Goal: Task Accomplishment & Management: Manage account settings

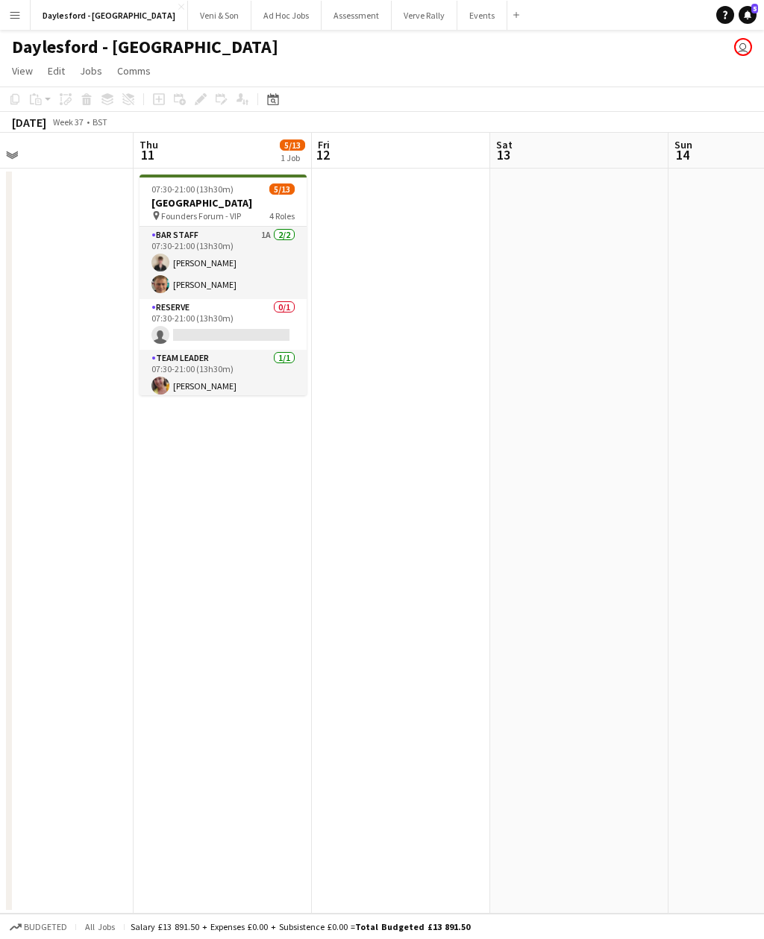
scroll to position [0, 428]
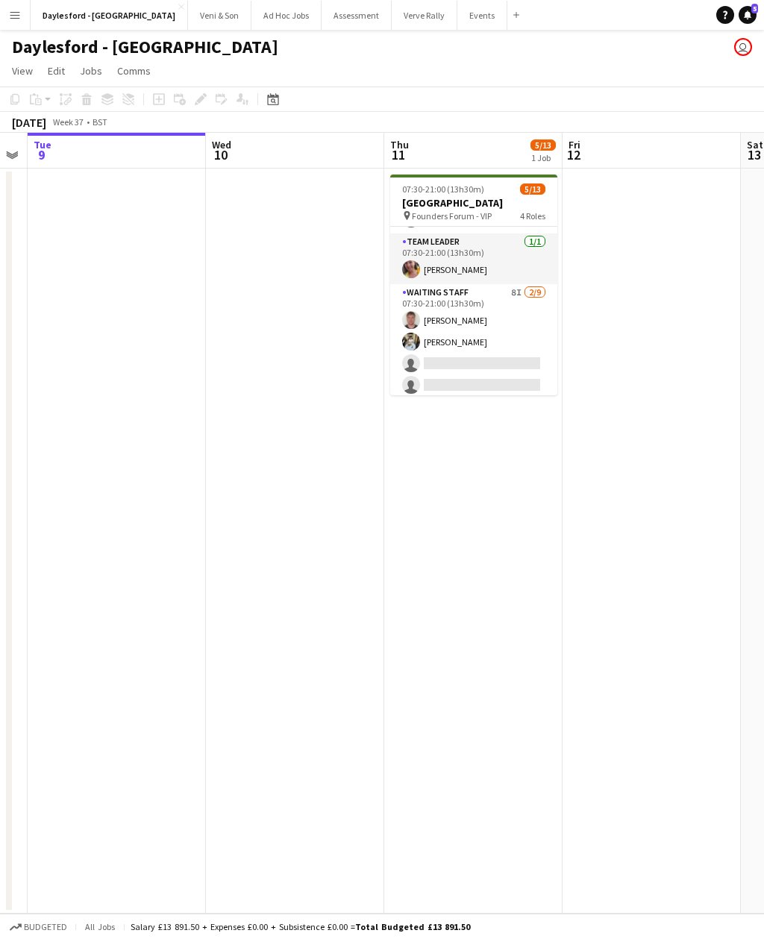
scroll to position [139, 0]
click at [522, 344] on app-card-role "Waiting Staff 8I 2/9 07:30-21:00 (13h30m) William FitzGerald Theodoros Liakopou…" at bounding box center [473, 374] width 167 height 224
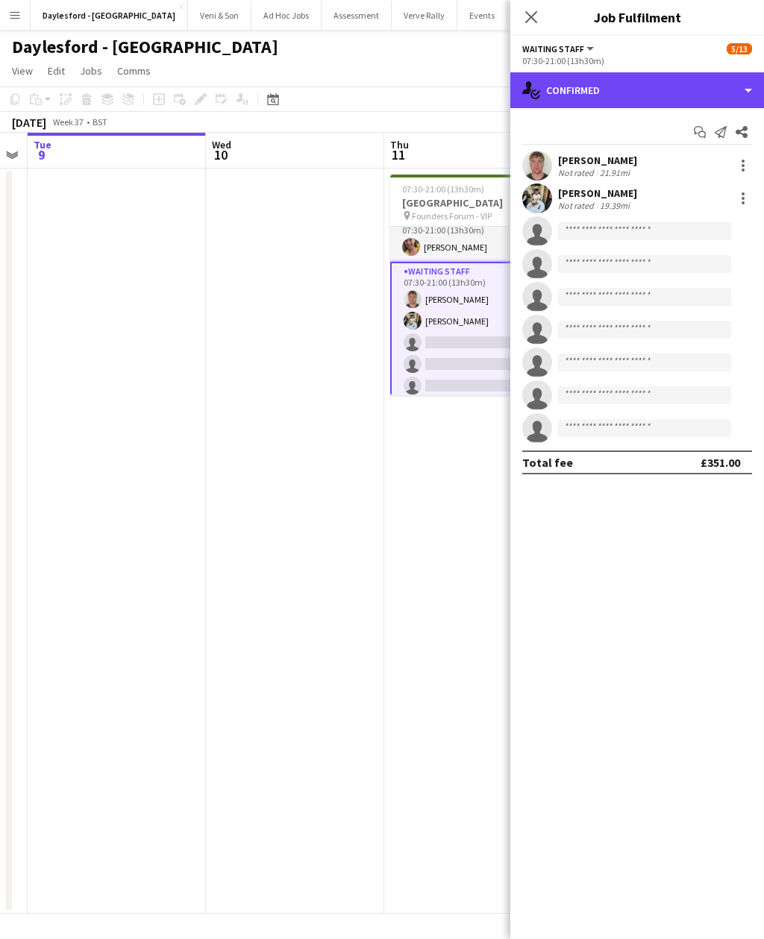
click at [717, 90] on div "single-neutral-actions-check-2 Confirmed" at bounding box center [637, 90] width 254 height 36
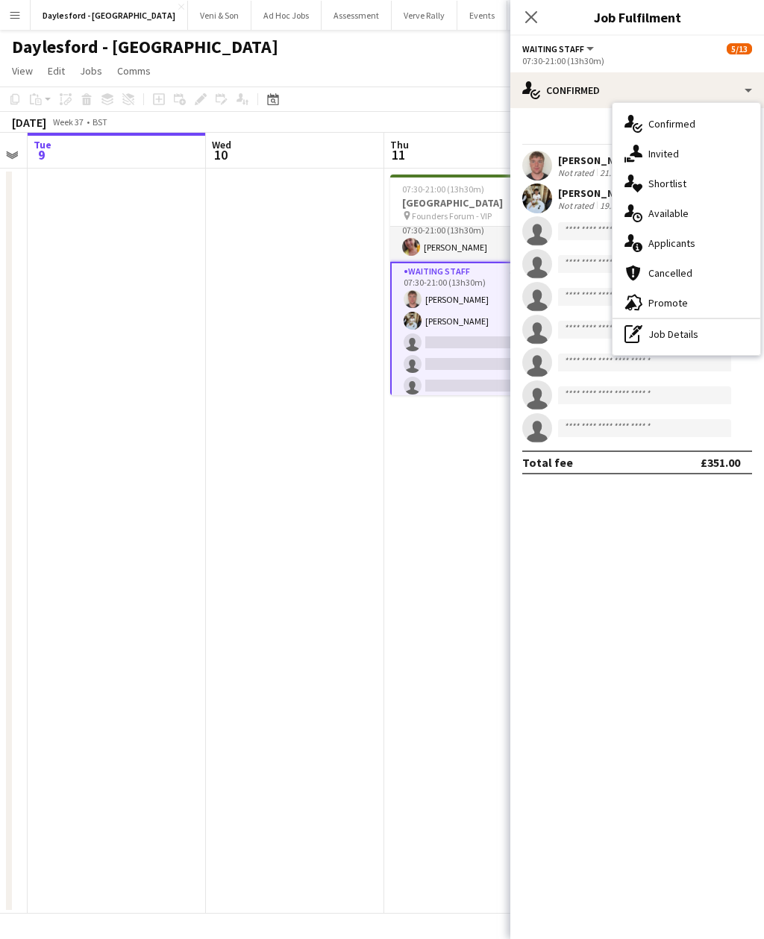
click at [703, 246] on div "single-neutral-actions-information Applicants" at bounding box center [686, 243] width 148 height 30
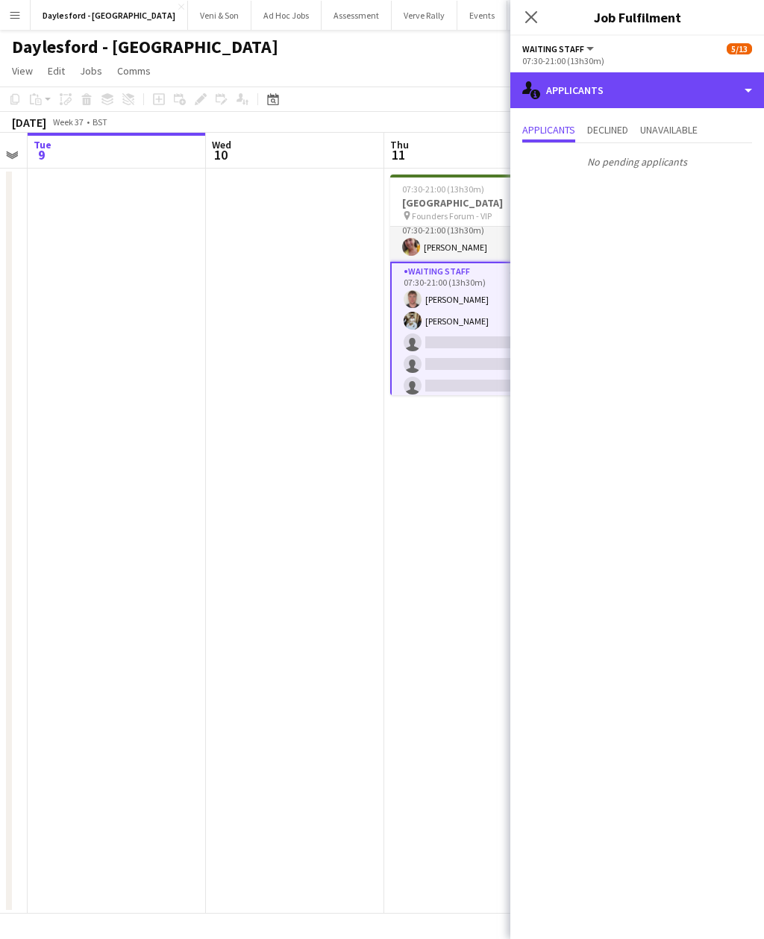
click at [734, 88] on div "single-neutral-actions-information Applicants" at bounding box center [637, 90] width 254 height 36
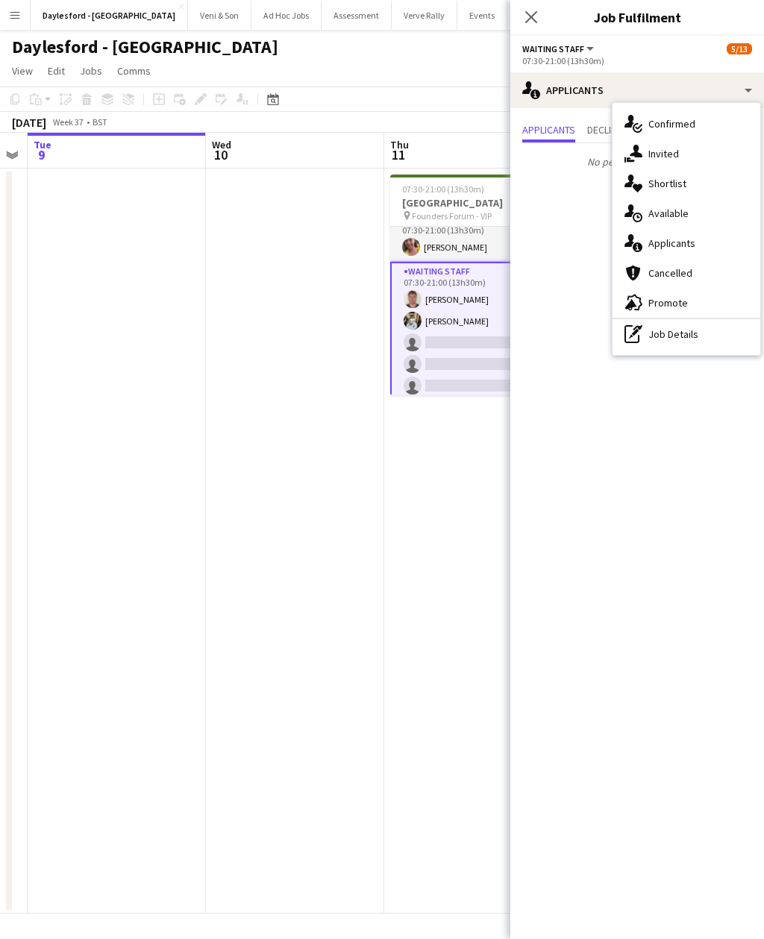
click at [692, 214] on div "single-neutral-actions-upload Available" at bounding box center [686, 213] width 148 height 30
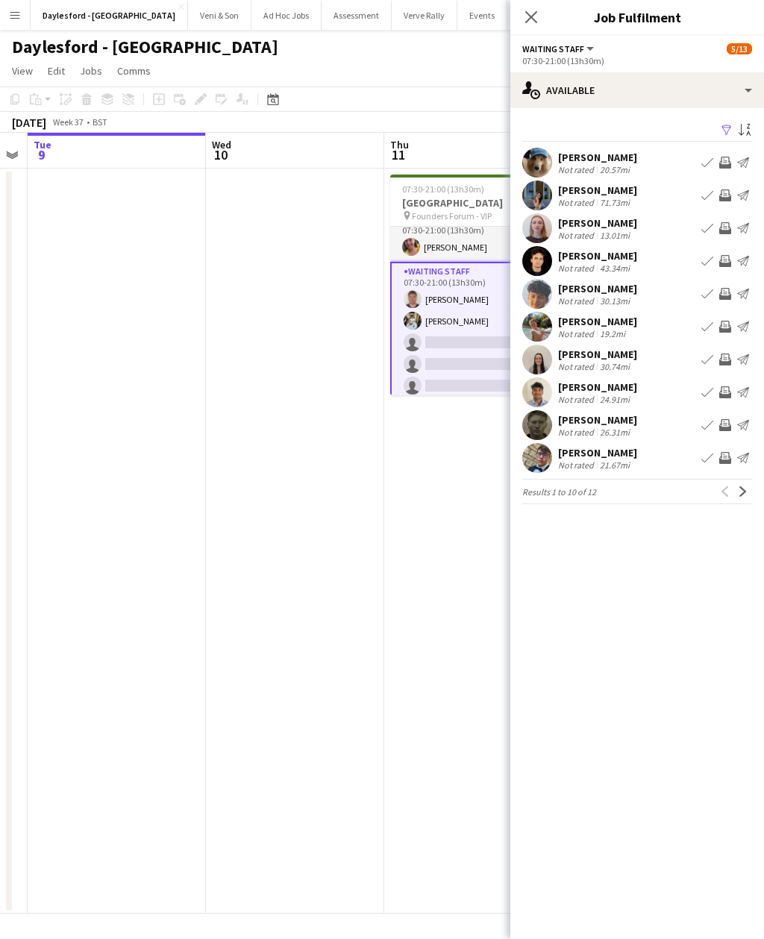
scroll to position [48, 0]
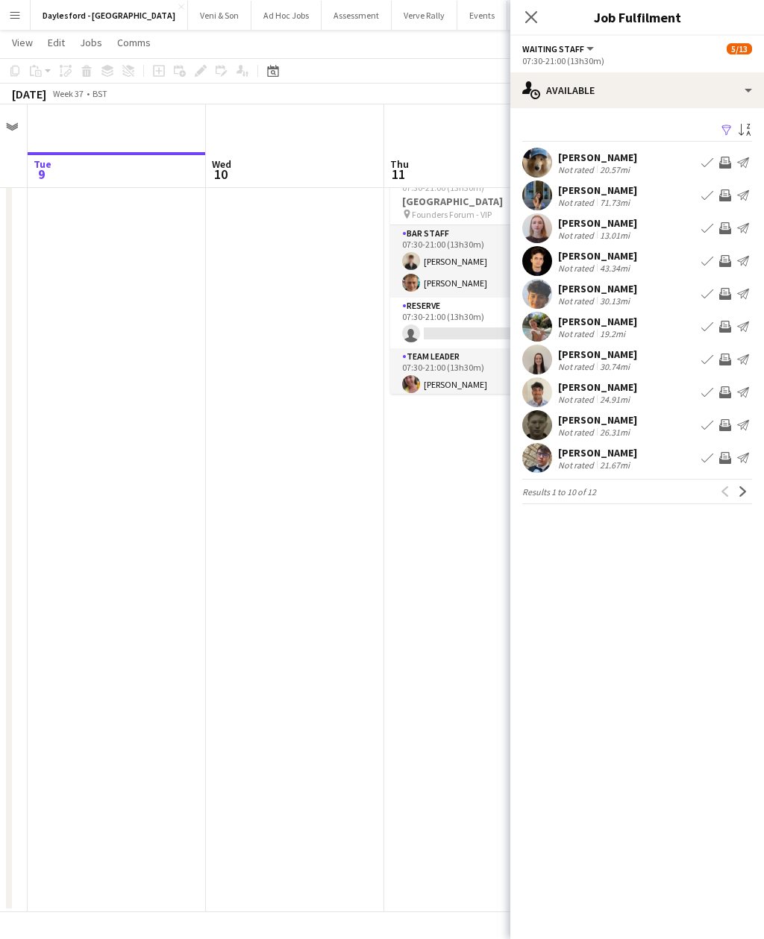
click at [447, 628] on app-date-cell "07:30-21:00 (13h30m) 5/13 Heritage House pin Founders Forum - VIP 4 Roles Bar S…" at bounding box center [473, 539] width 178 height 745
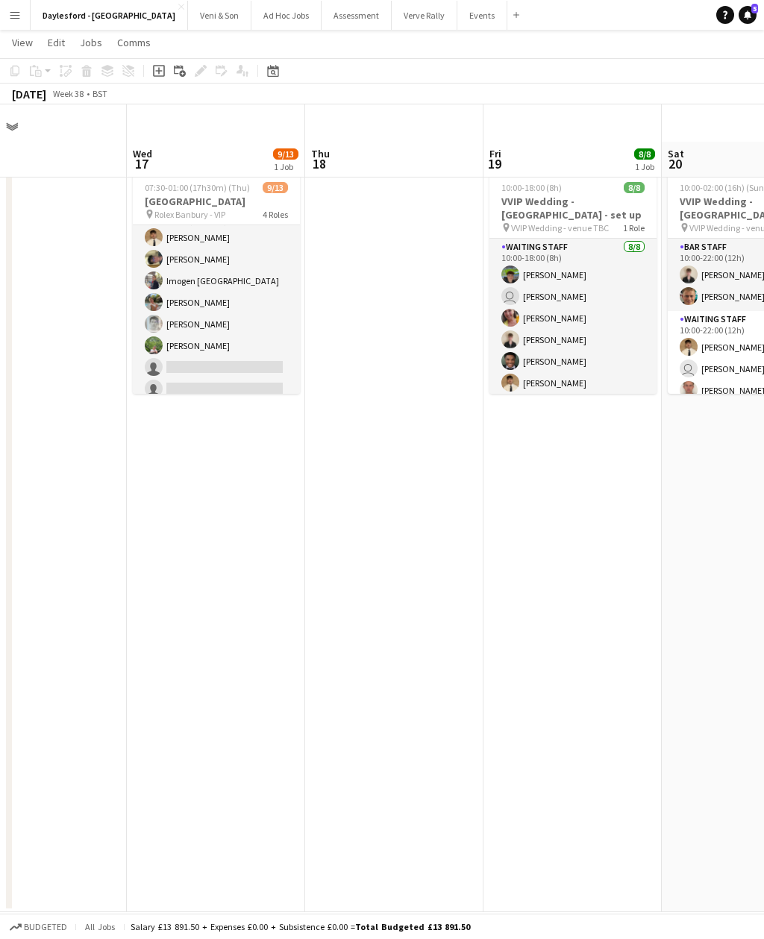
scroll to position [58, 0]
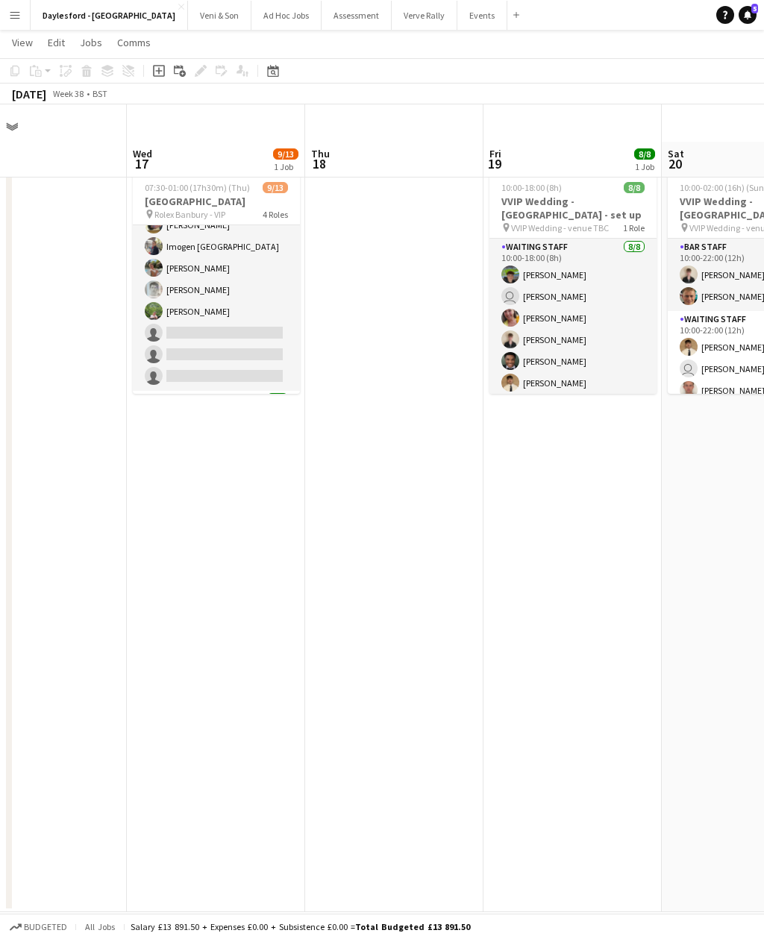
click at [258, 296] on app-card-role "Waiting Staff 1A 6/9 07:30-21:00 (13h30m) George Long Franco Rubinstein Imogen …" at bounding box center [216, 279] width 167 height 224
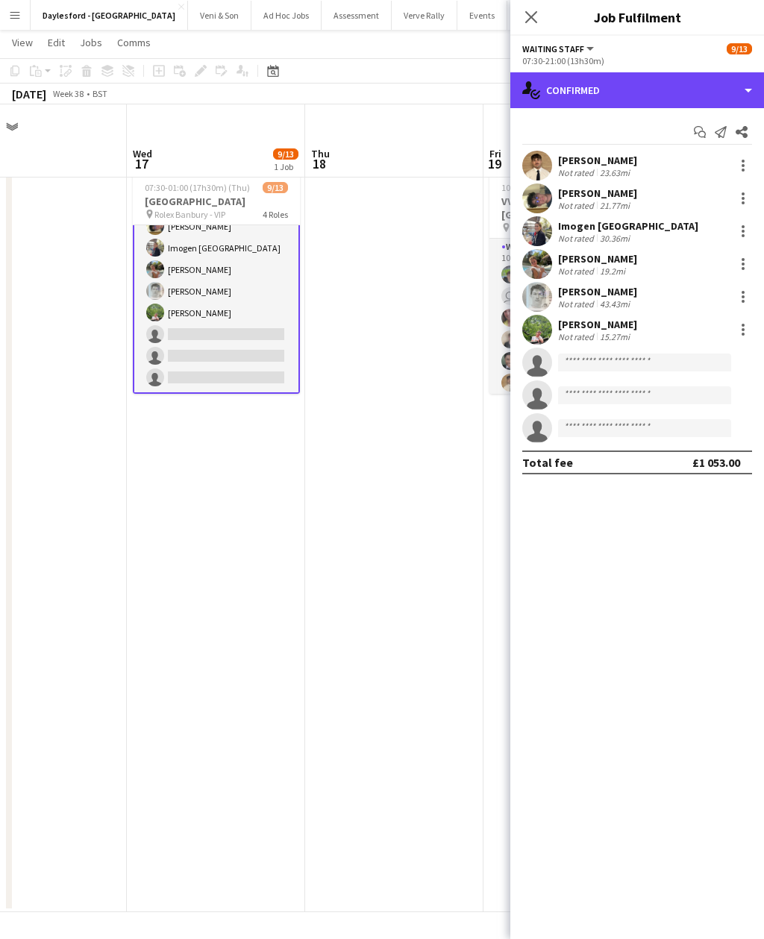
click at [692, 94] on div "single-neutral-actions-check-2 Confirmed" at bounding box center [637, 90] width 254 height 36
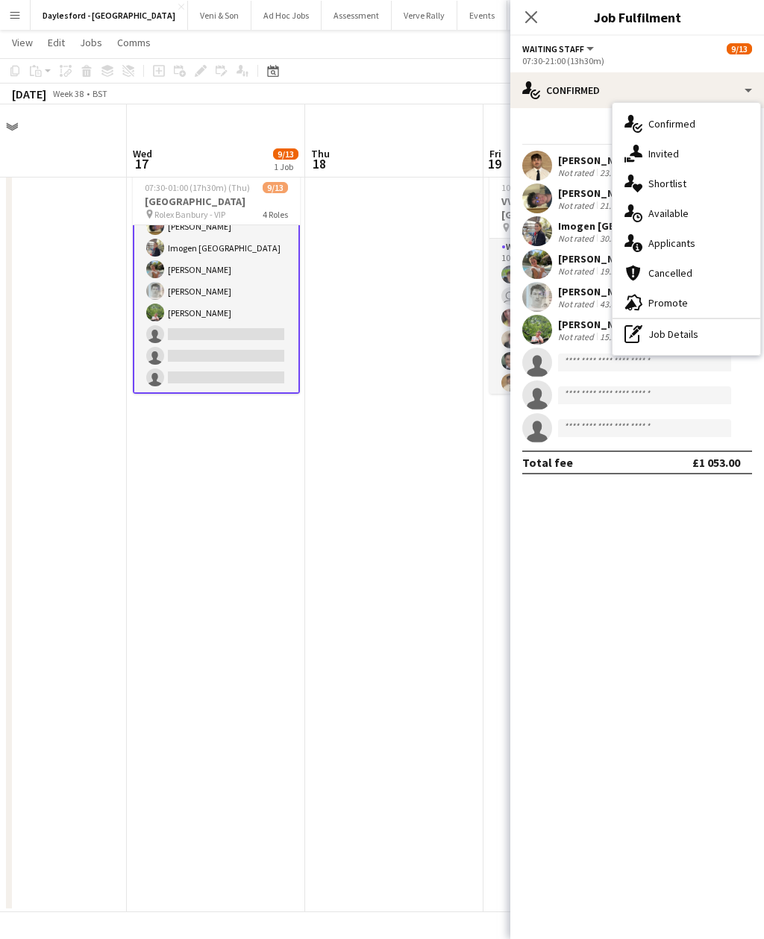
click at [703, 251] on div "single-neutral-actions-information Applicants" at bounding box center [686, 243] width 148 height 30
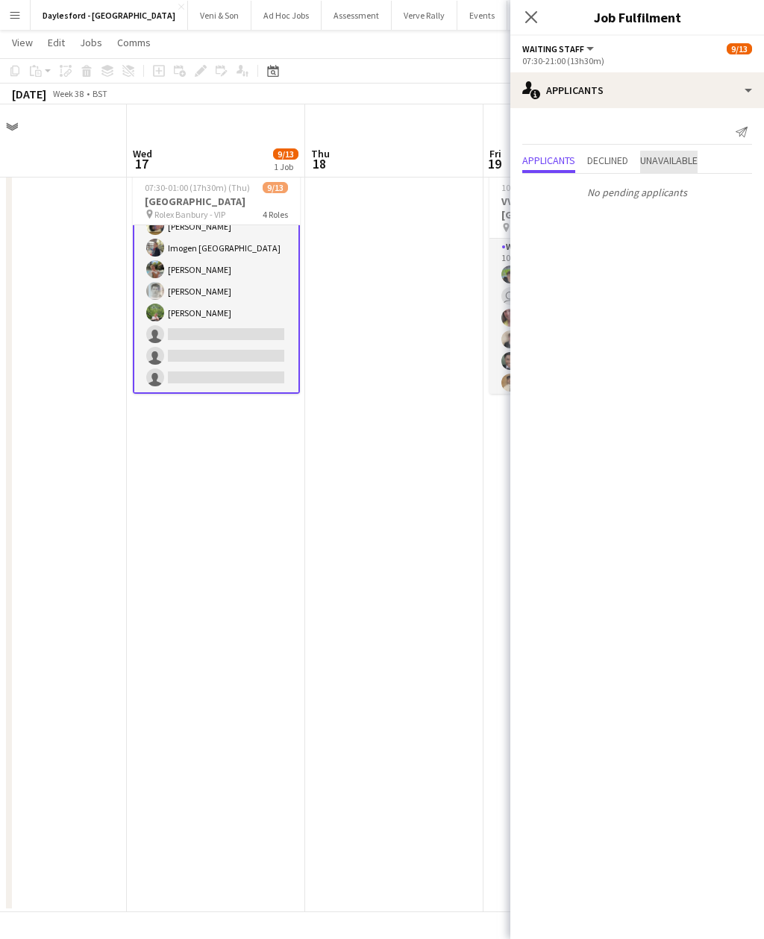
click at [697, 165] on span "Unavailable" at bounding box center [668, 160] width 57 height 10
click at [629, 156] on div "[PERSON_NAME]" at bounding box center [597, 155] width 79 height 13
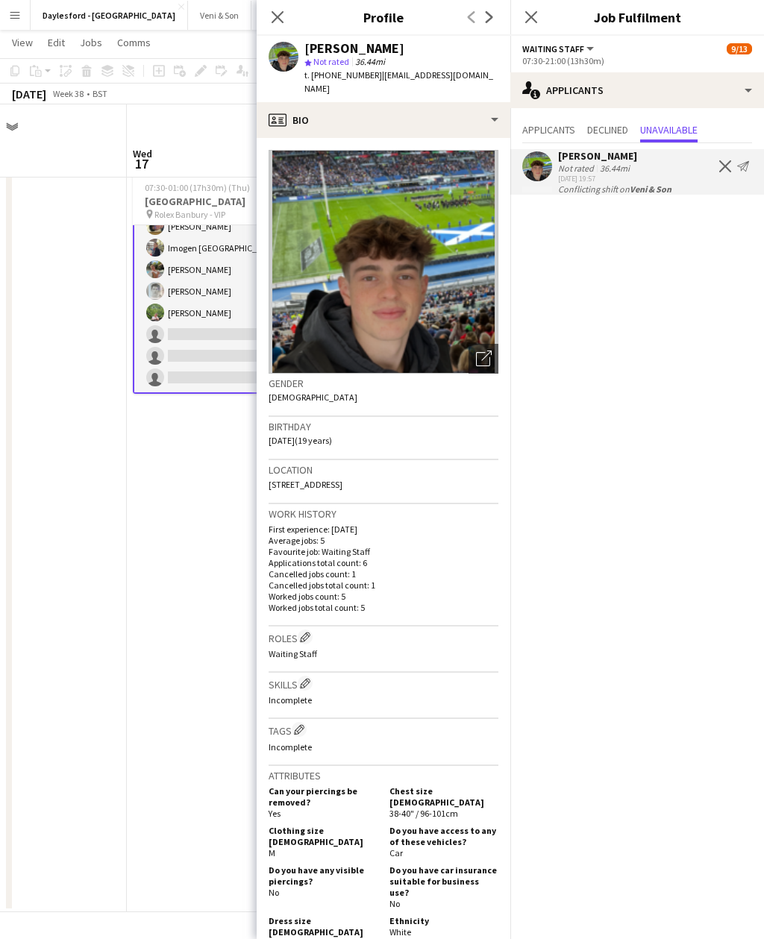
click at [532, 16] on icon at bounding box center [531, 17] width 12 height 12
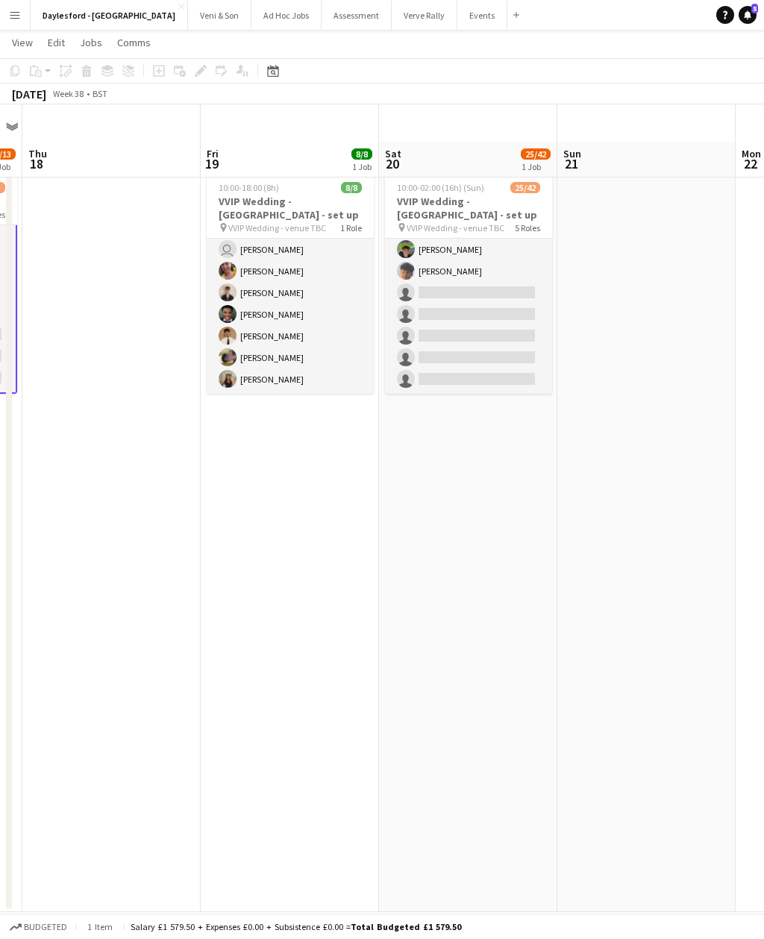
scroll to position [899, 0]
click at [204, 24] on button "Veni & Son Close" at bounding box center [219, 15] width 63 height 29
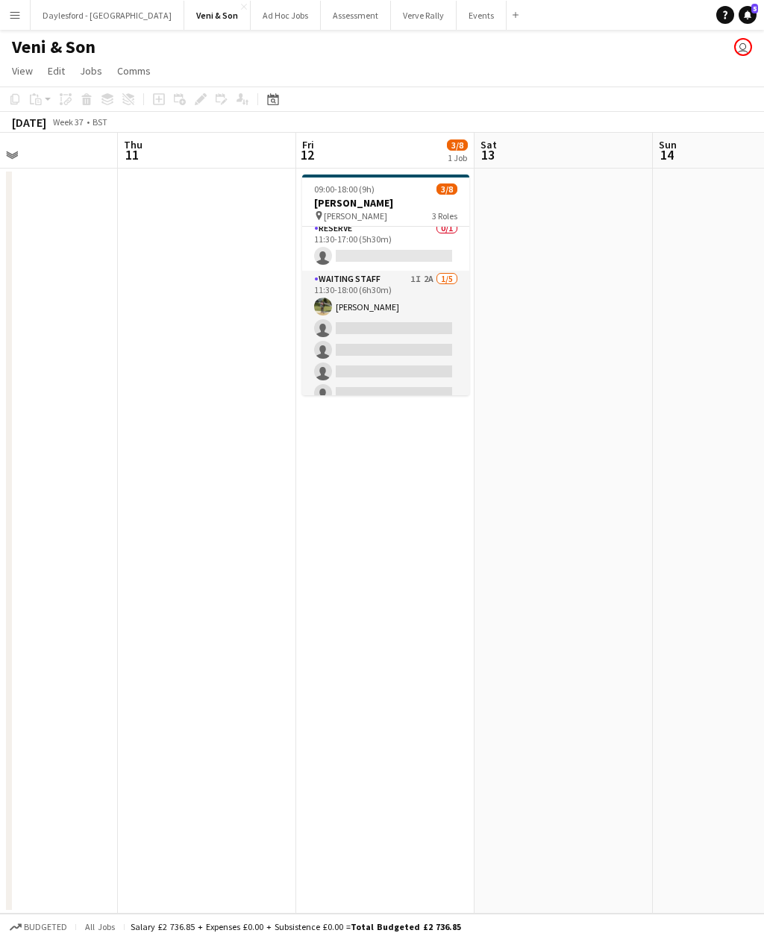
scroll to position [82, 0]
click at [425, 331] on app-card-role "Waiting Staff 1I 2A 1/5 11:30-18:00 (6h30m) Mahlon Muzhiki single-neutral-actio…" at bounding box center [385, 336] width 167 height 137
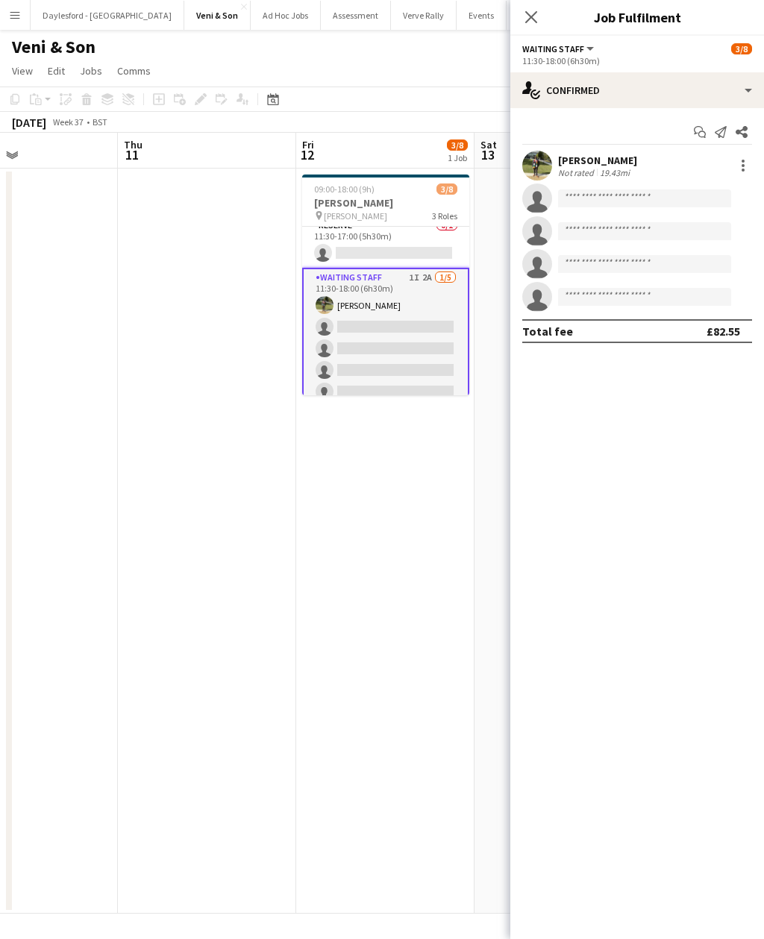
click at [664, 121] on div "Start chat Send notification Share" at bounding box center [637, 132] width 230 height 25
click at [735, 125] on app-icon "Share" at bounding box center [741, 132] width 21 height 21
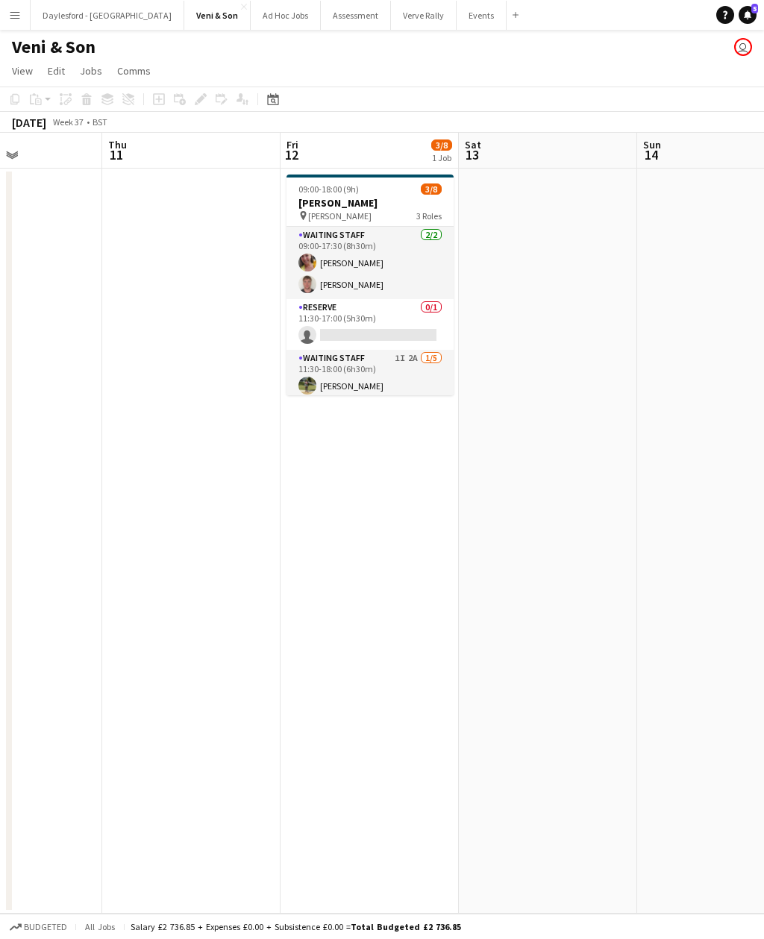
scroll to position [0, 433]
click at [438, 383] on app-card-role "Waiting Staff 1I 2A 1/5 11:30-18:00 (6h30m) Mahlon Muzhiki single-neutral-actio…" at bounding box center [369, 418] width 167 height 137
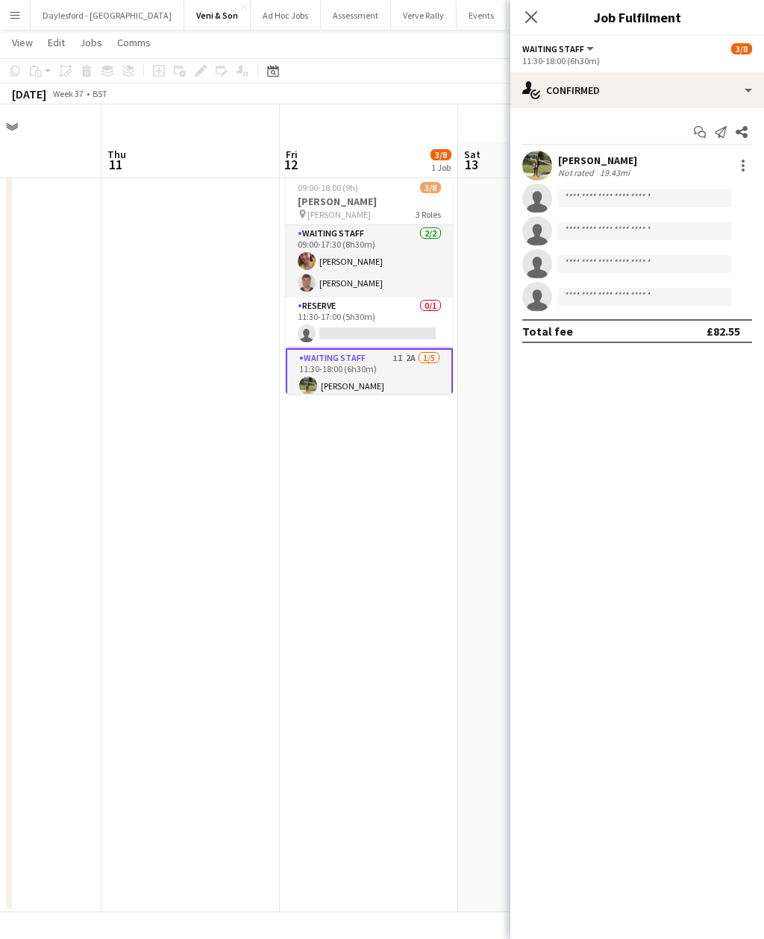
scroll to position [38, 0]
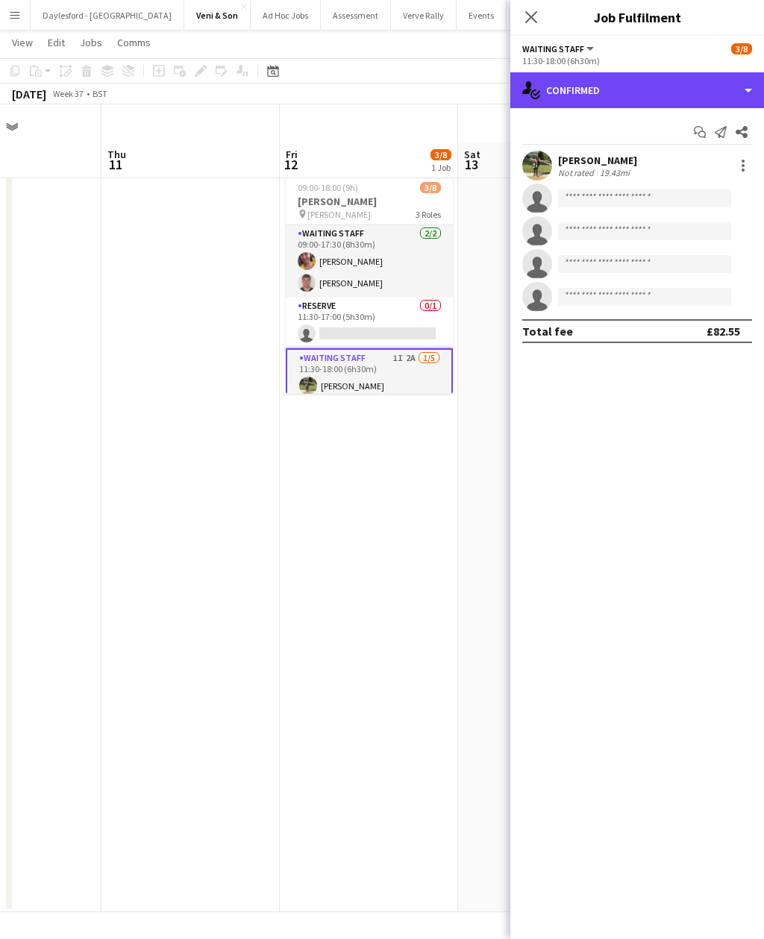
click at [748, 88] on div "single-neutral-actions-check-2 Confirmed" at bounding box center [637, 90] width 254 height 36
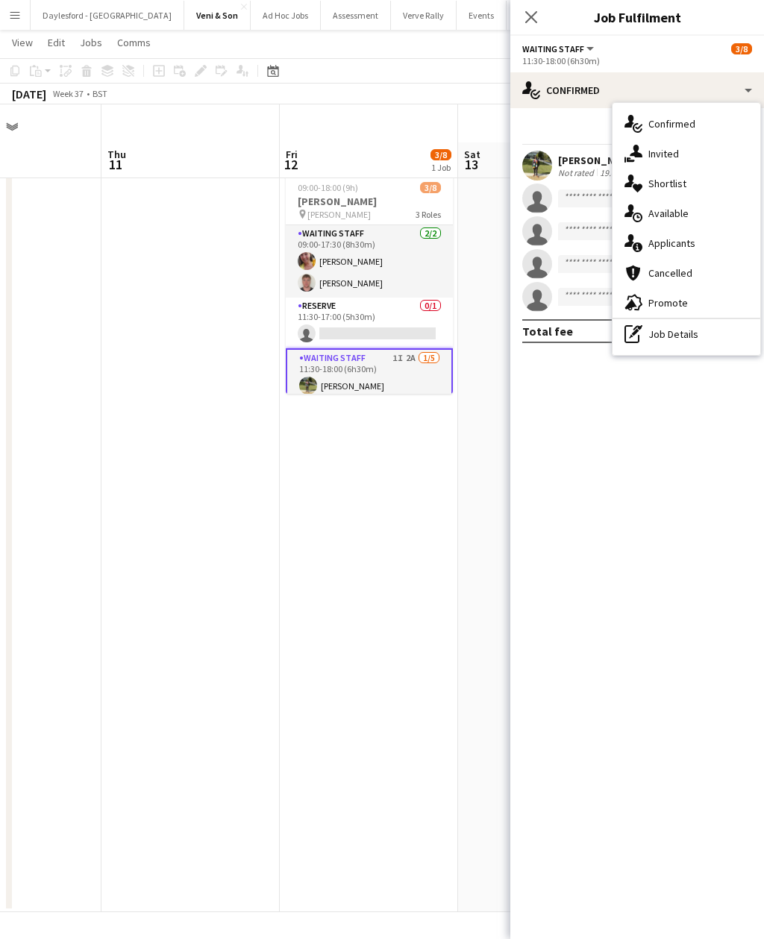
click at [688, 248] on span "Applicants" at bounding box center [671, 242] width 47 height 13
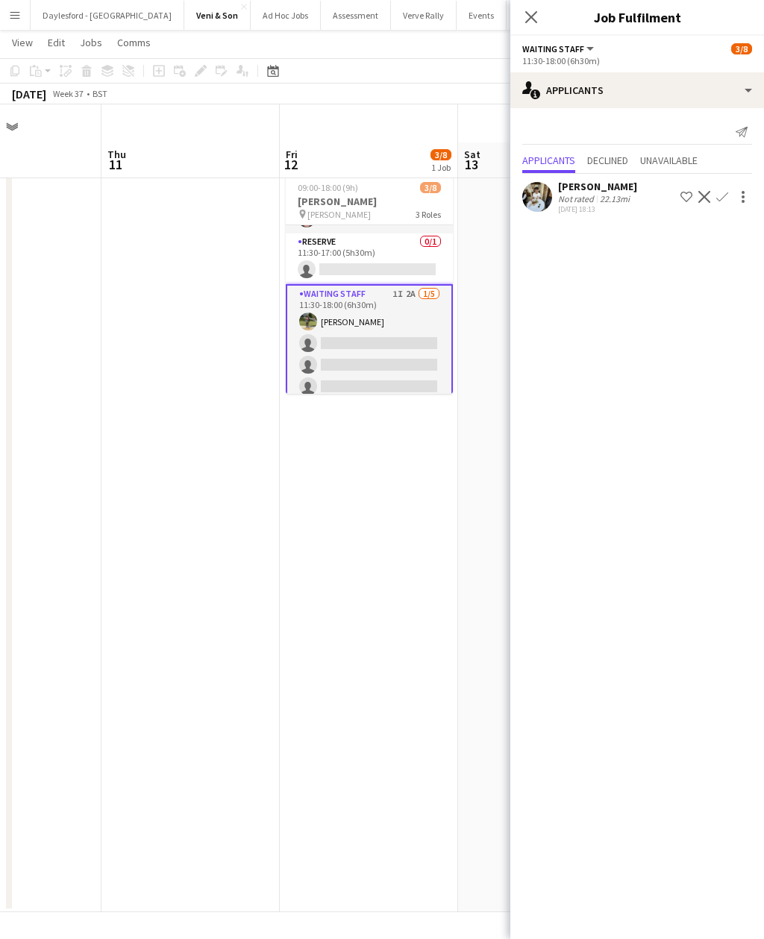
scroll to position [73, 0]
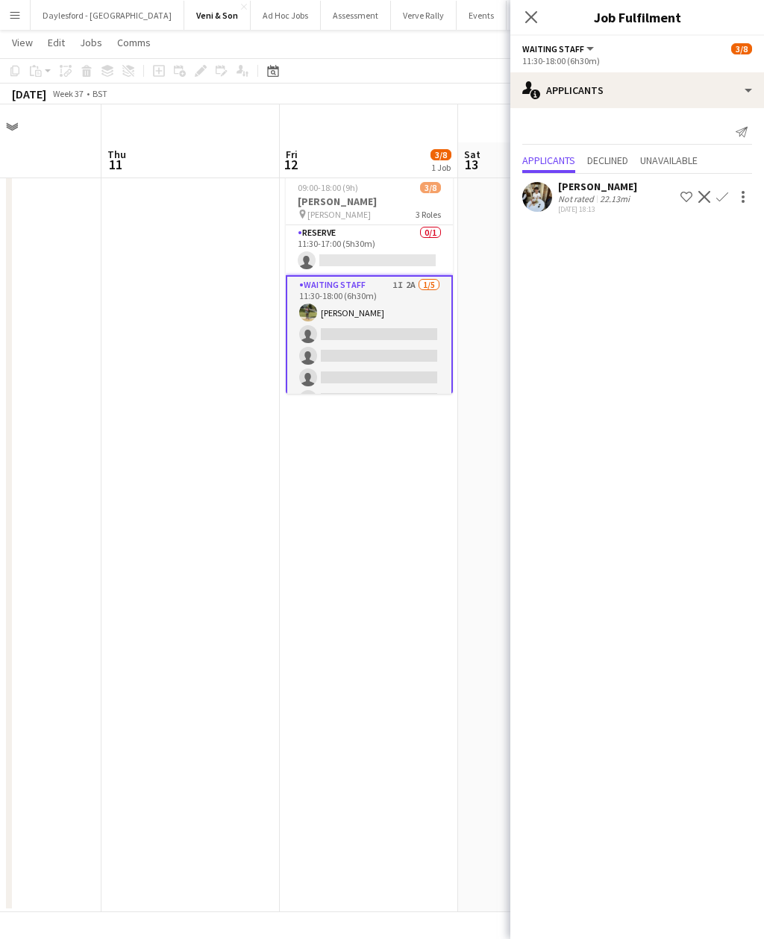
click at [726, 198] on app-icon "Confirm" at bounding box center [722, 197] width 12 height 12
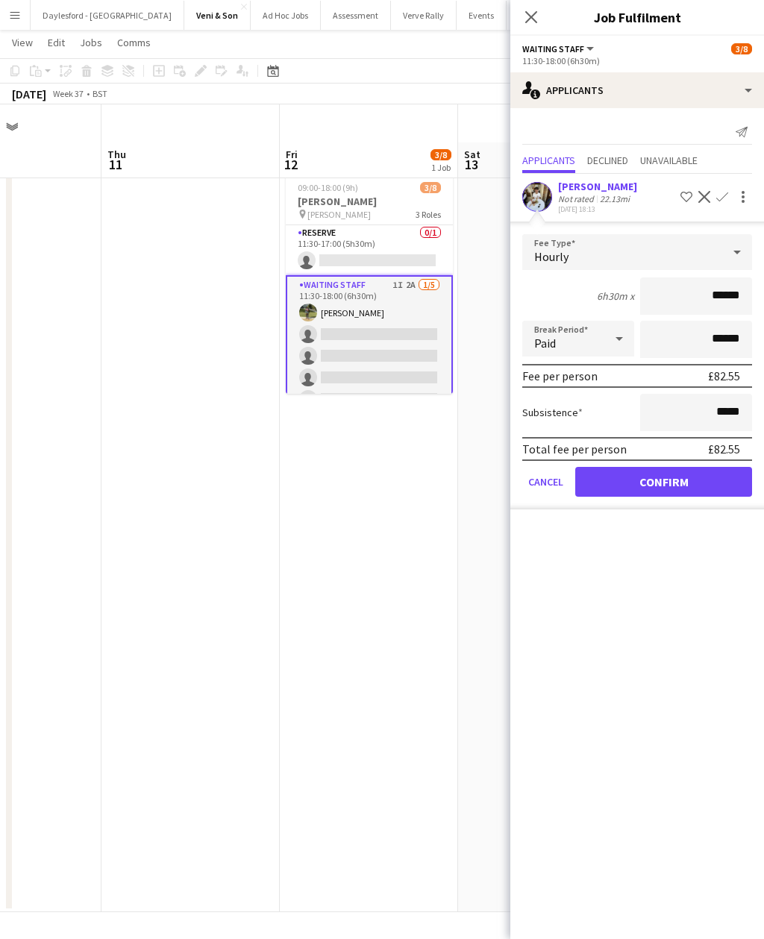
scroll to position [37, 0]
click at [695, 477] on button "Confirm" at bounding box center [663, 482] width 177 height 30
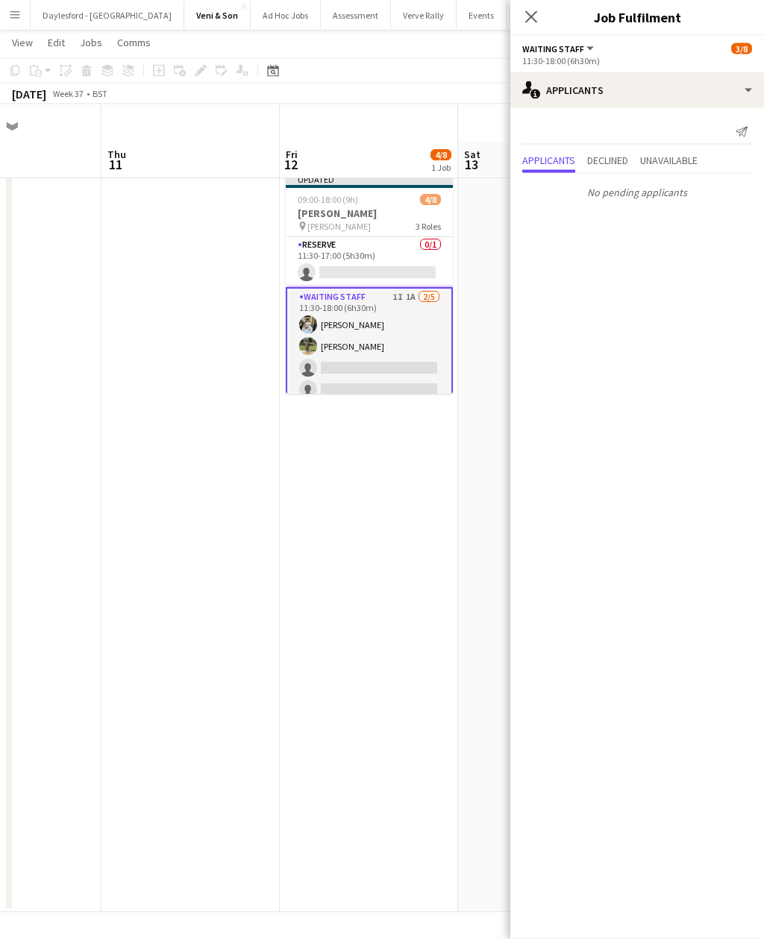
click at [480, 248] on app-date-cell at bounding box center [547, 539] width 178 height 745
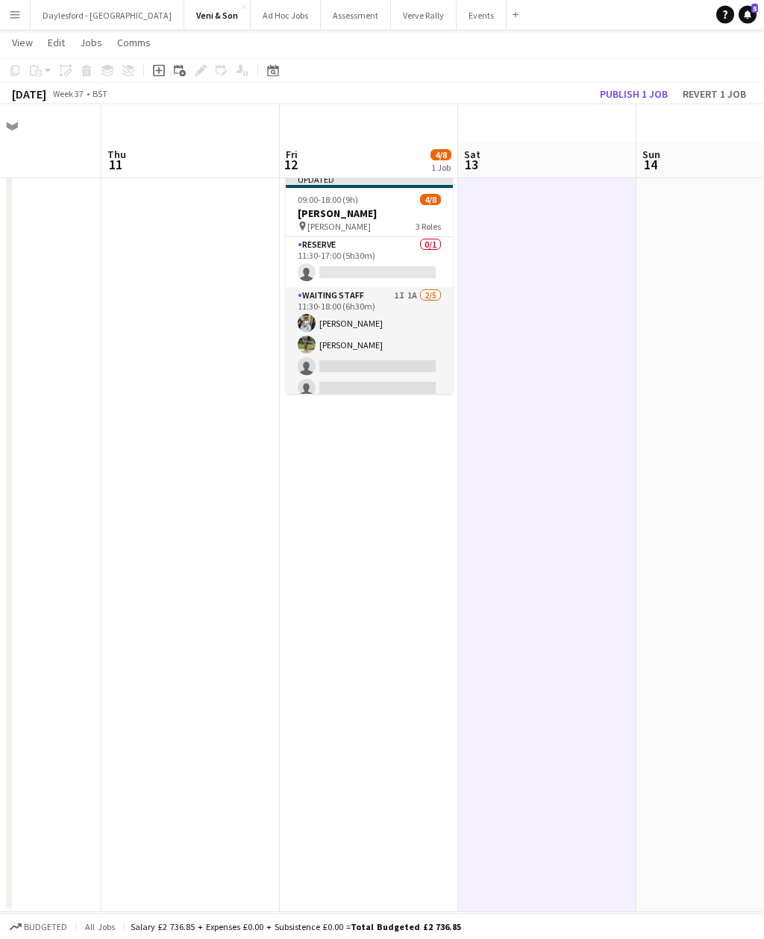
scroll to position [38, 0]
click at [415, 304] on app-card-role "Waiting Staff 1I 1A 2/5 11:30-18:00 (6h30m) Theodoros Liakopoulos Mahlon Muzhik…" at bounding box center [369, 355] width 167 height 137
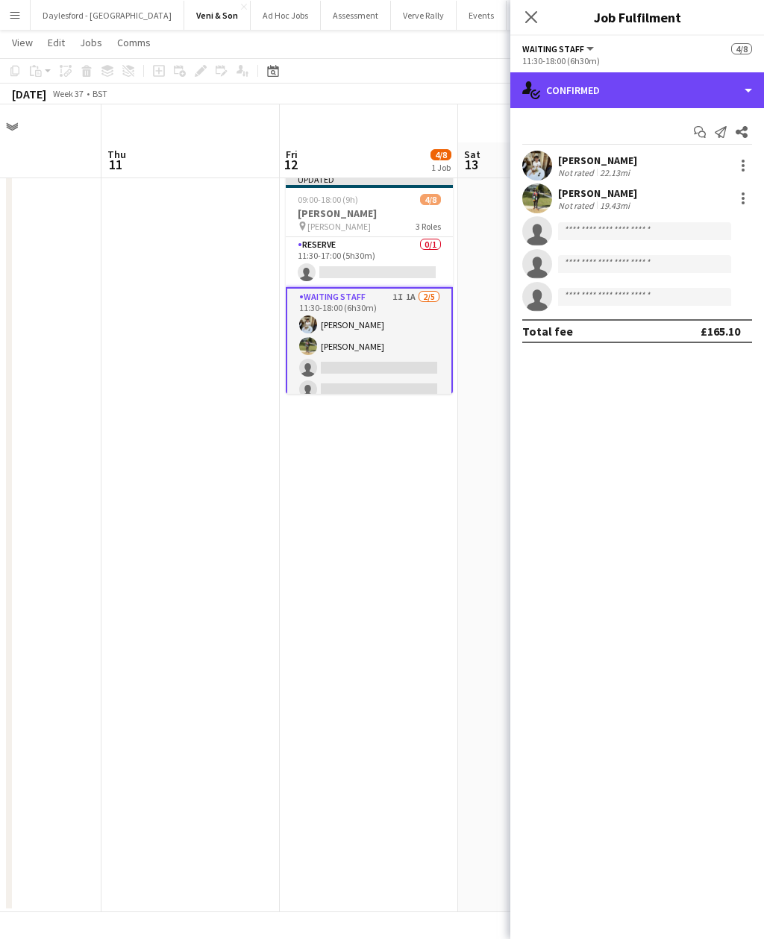
click at [664, 88] on div "single-neutral-actions-check-2 Confirmed" at bounding box center [637, 90] width 254 height 36
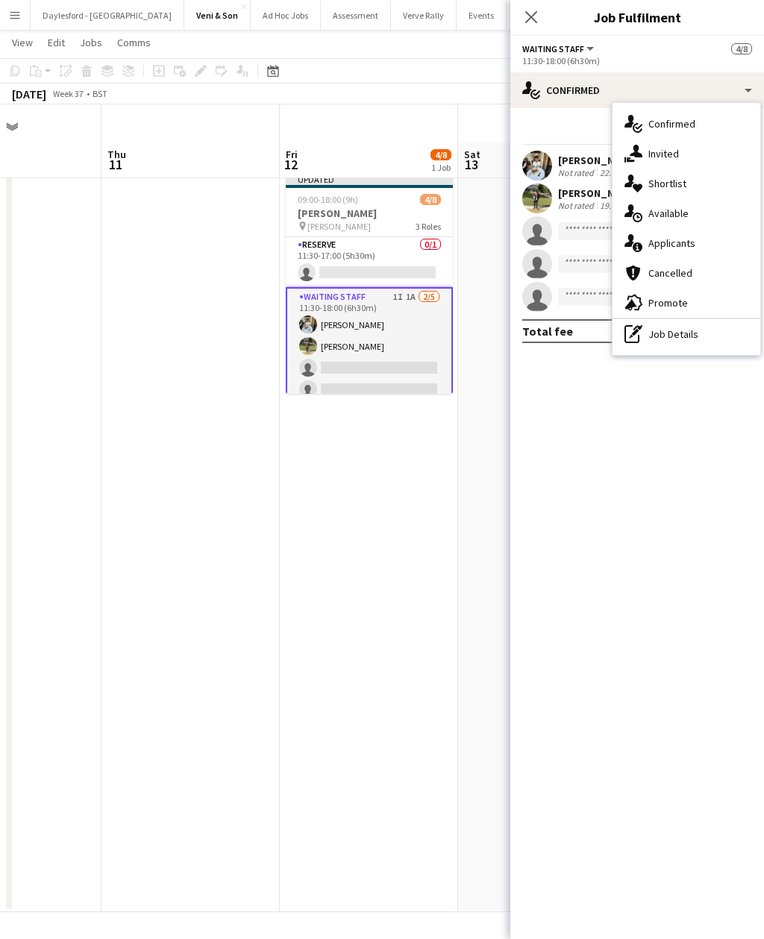
click at [685, 152] on div "single-neutral-actions-share-1 Invited" at bounding box center [686, 154] width 148 height 30
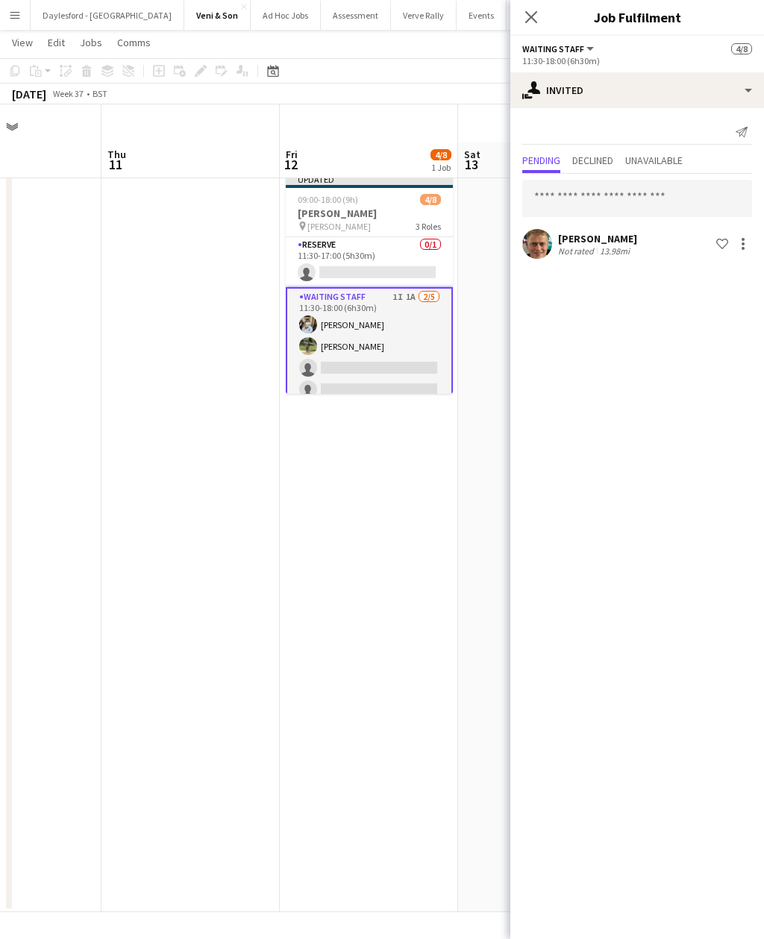
click at [530, 16] on icon at bounding box center [531, 17] width 12 height 12
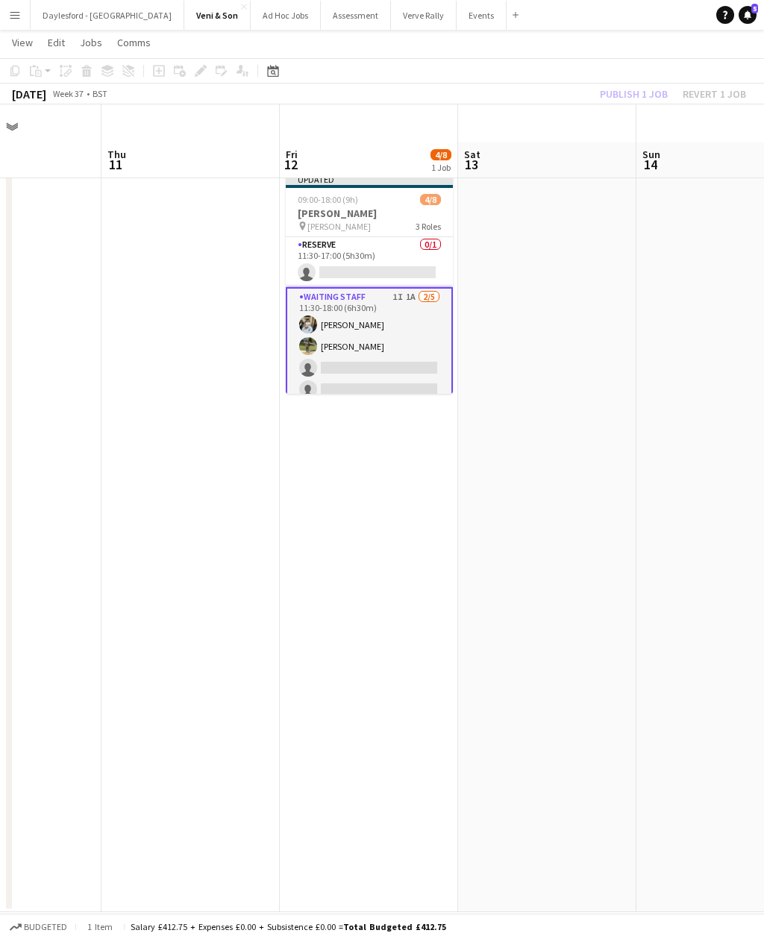
click at [623, 167] on app-date-cell at bounding box center [547, 539] width 178 height 745
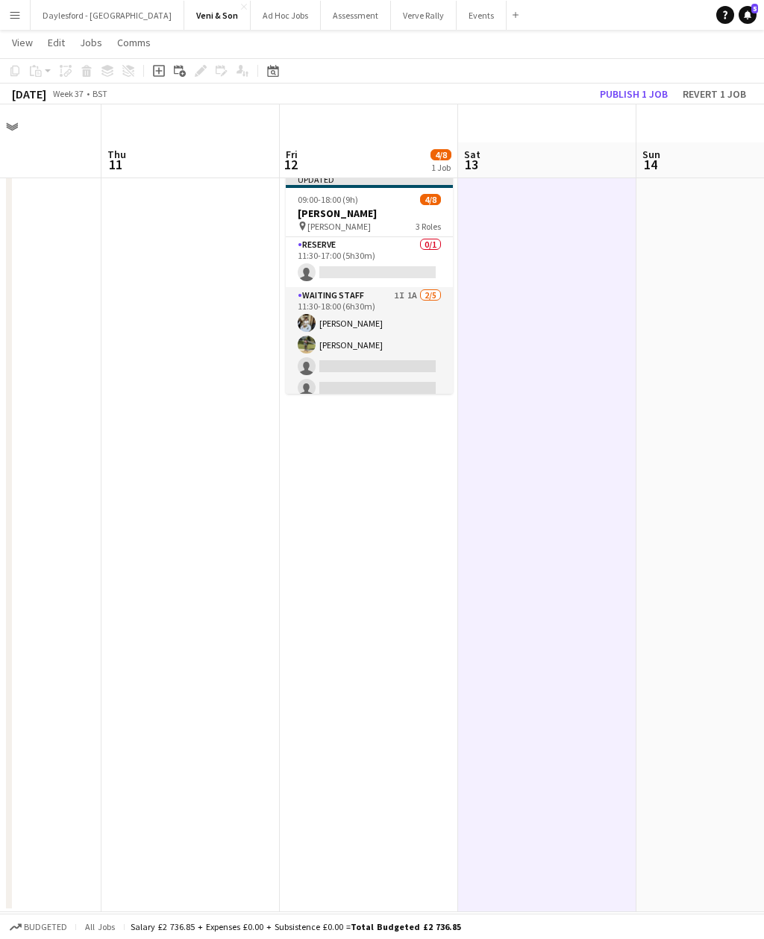
click at [648, 90] on button "Publish 1 job" at bounding box center [634, 93] width 80 height 19
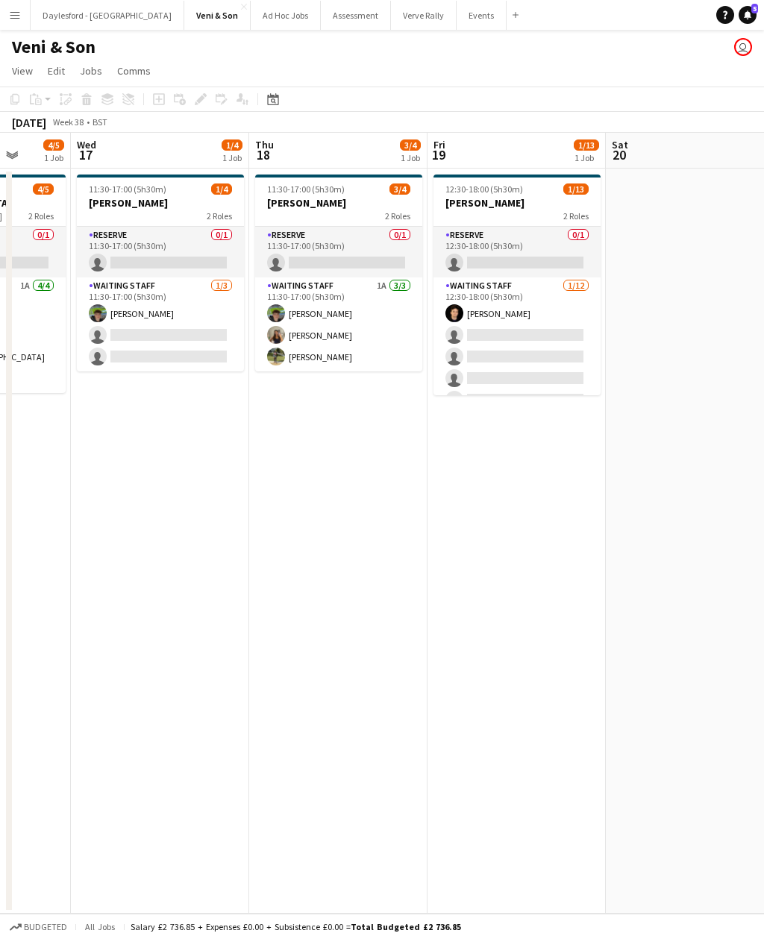
scroll to position [0, 465]
click at [10, 20] on app-icon "Menu" at bounding box center [15, 15] width 12 height 12
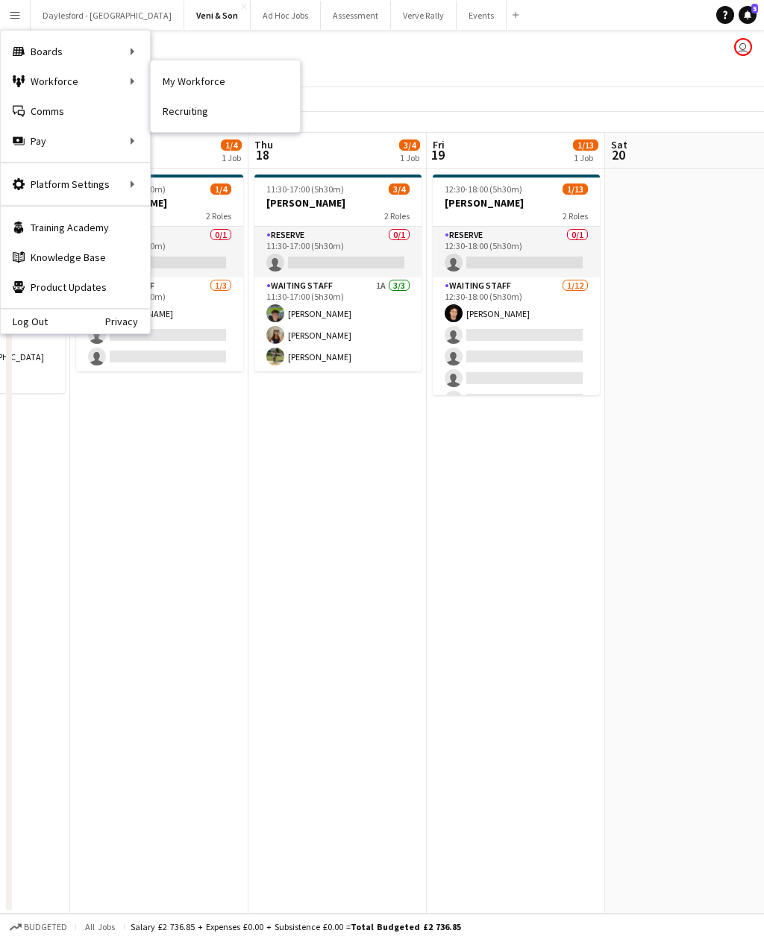
click at [230, 84] on link "My Workforce" at bounding box center [225, 81] width 149 height 30
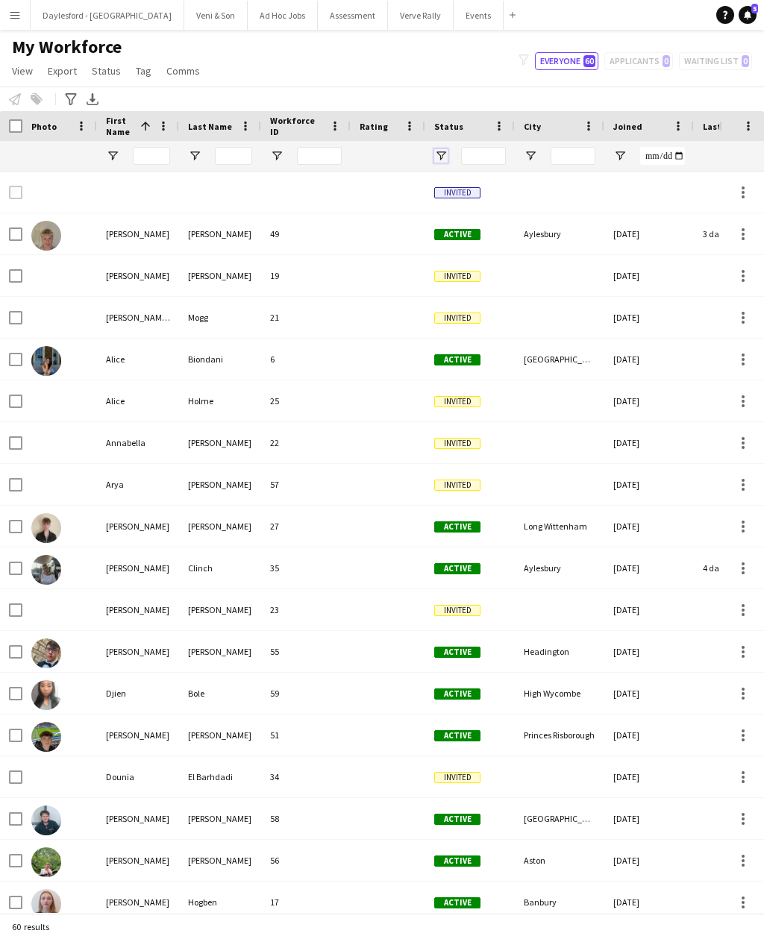
click at [445, 154] on span "Open Filter Menu" at bounding box center [440, 155] width 13 height 13
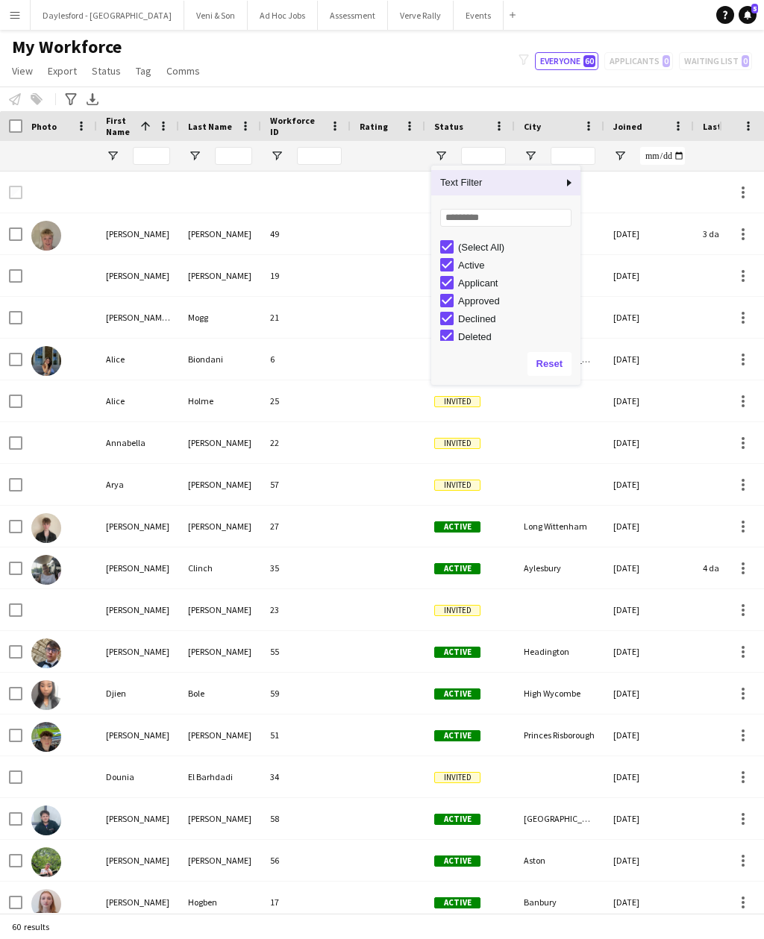
click at [482, 249] on div "(Select All)" at bounding box center [517, 247] width 118 height 11
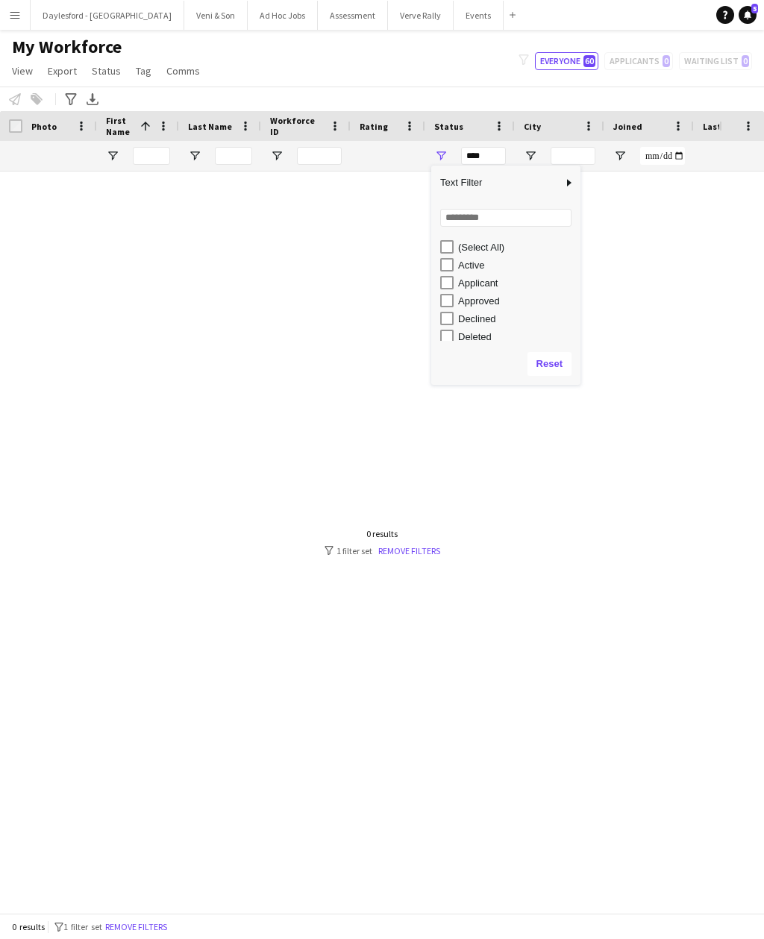
click at [477, 271] on div "Active" at bounding box center [517, 265] width 118 height 11
type input "**********"
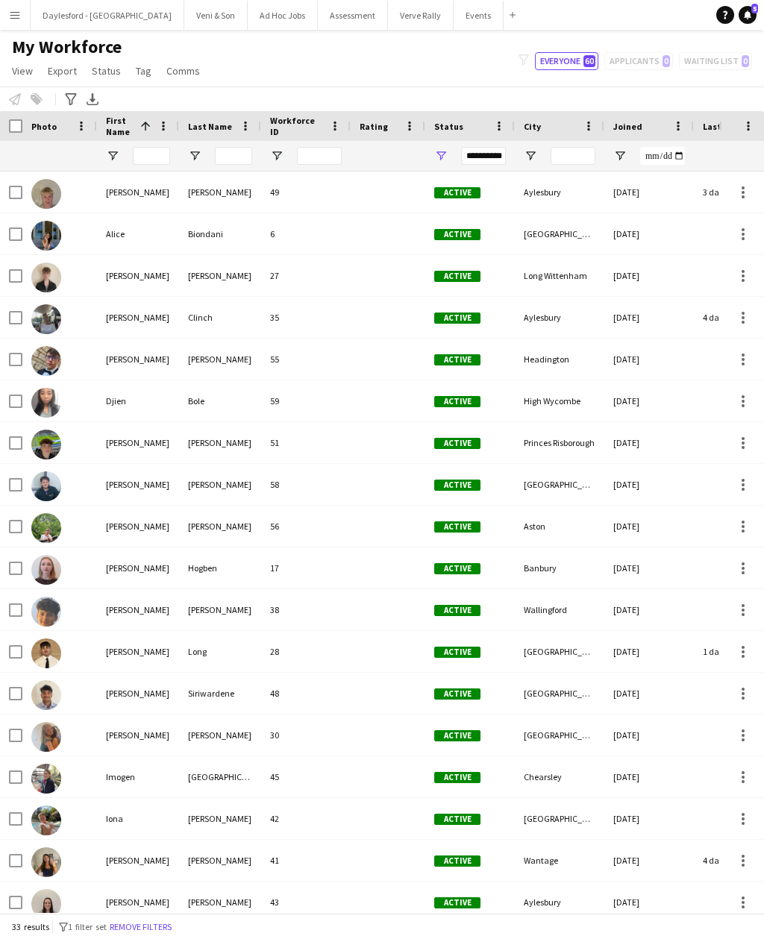
click at [478, 76] on div "My Workforce View Views Default view New view Update view Delete view Edit name…" at bounding box center [382, 61] width 764 height 51
click at [447, 157] on span "Open Filter Menu" at bounding box center [440, 155] width 13 height 13
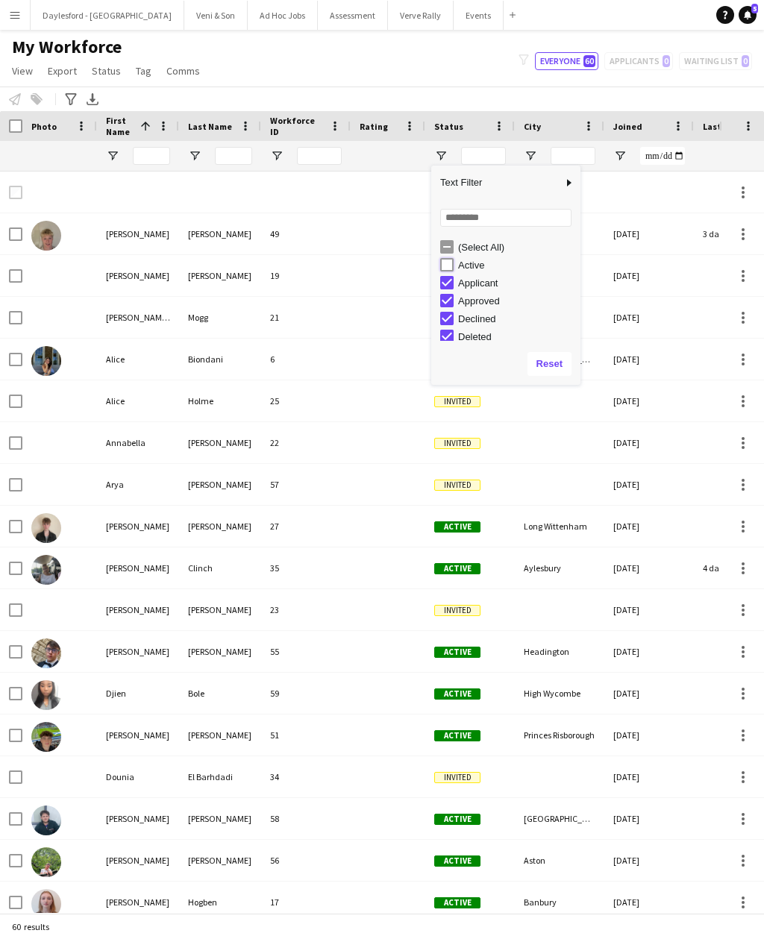
type input "**********"
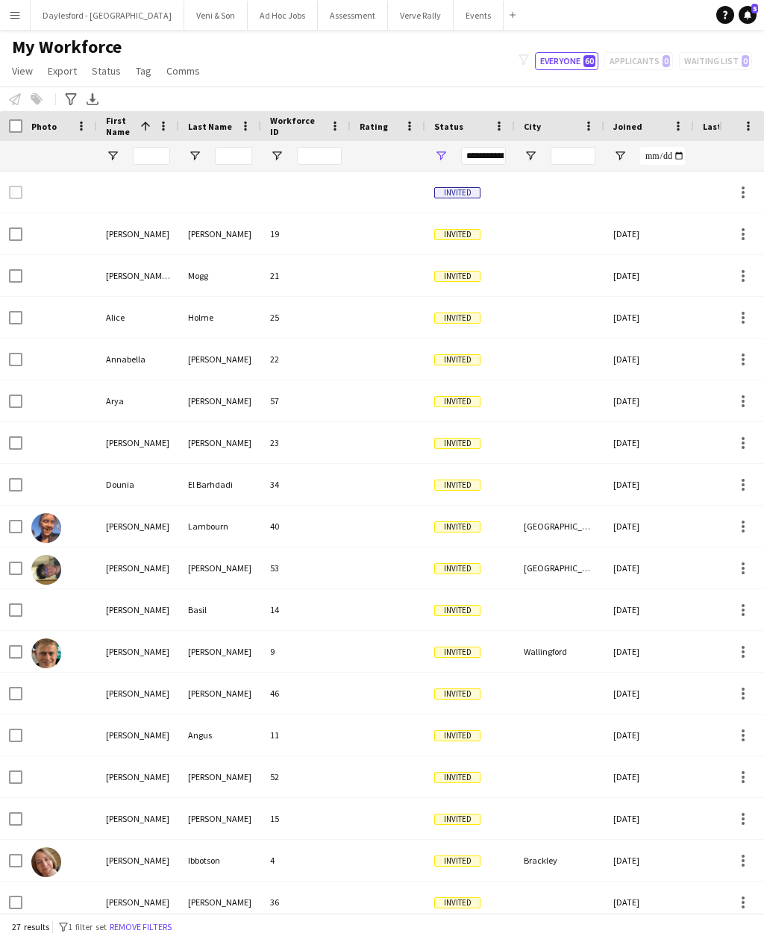
click at [473, 68] on div "My Workforce View Views Default view New view Update view Delete view Edit name…" at bounding box center [382, 61] width 764 height 51
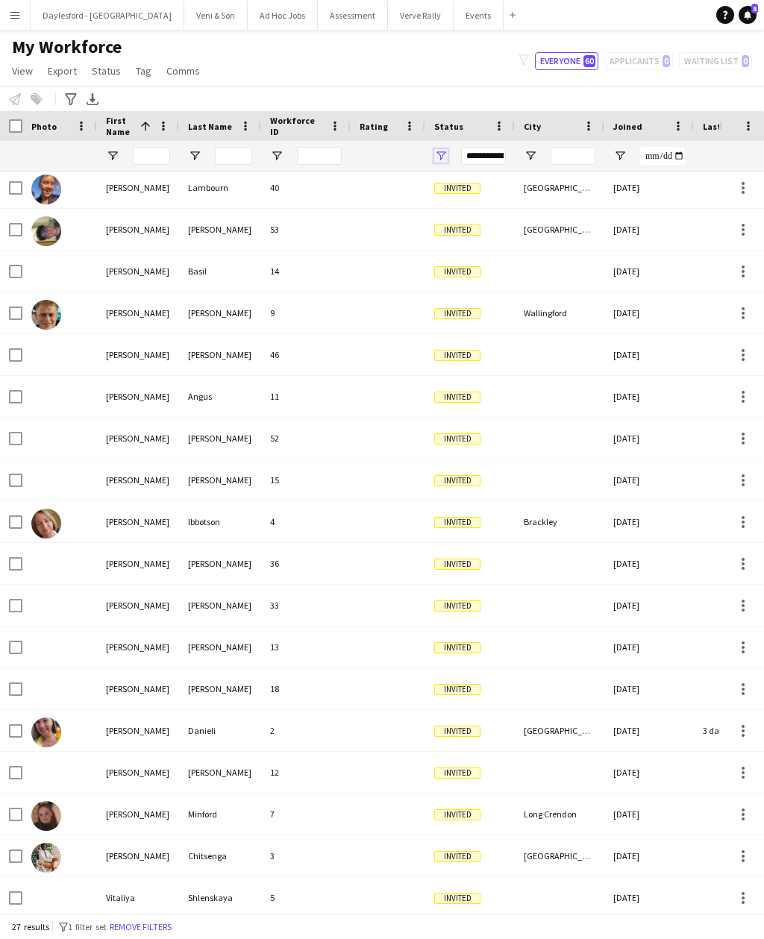
click at [445, 149] on span "Open Filter Menu" at bounding box center [440, 155] width 13 height 13
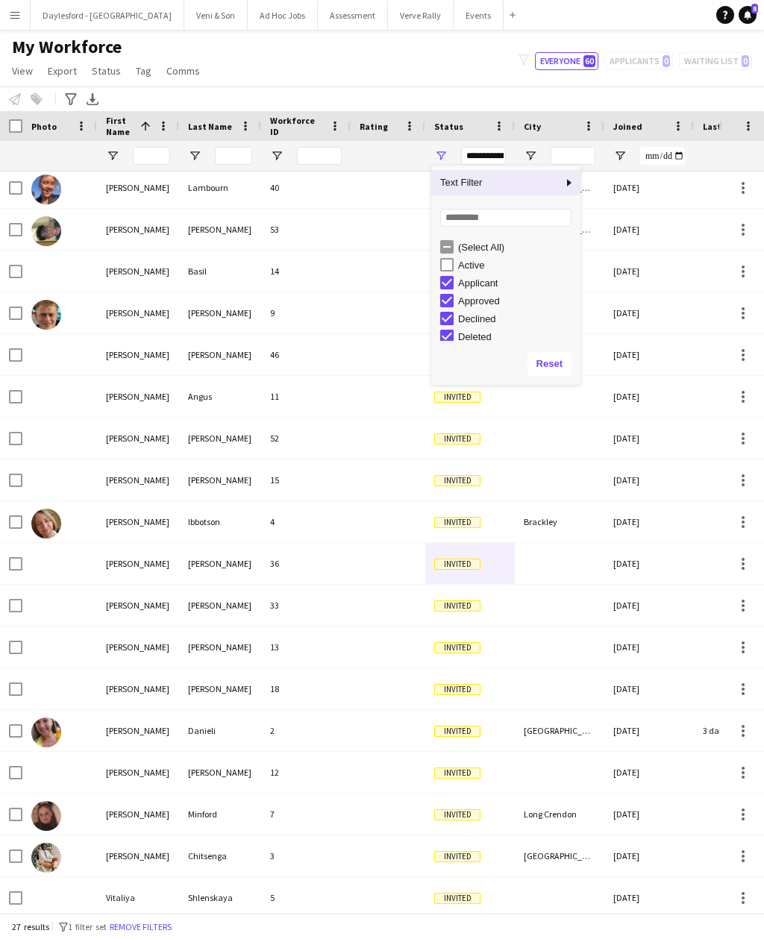
click at [472, 260] on div "Active" at bounding box center [517, 265] width 118 height 11
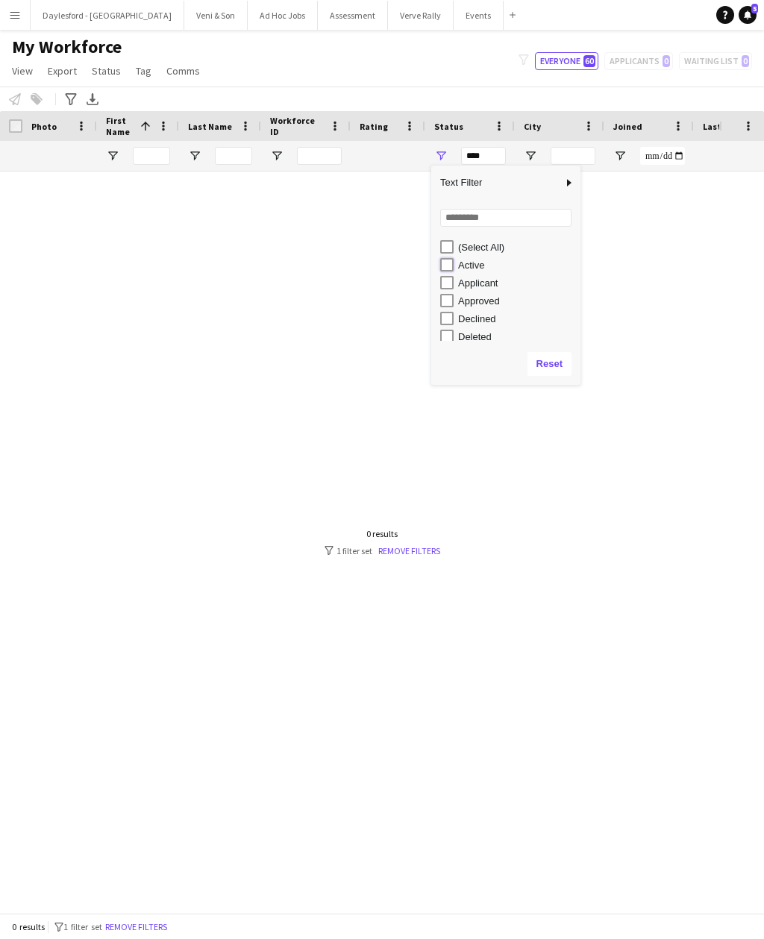
type input "**********"
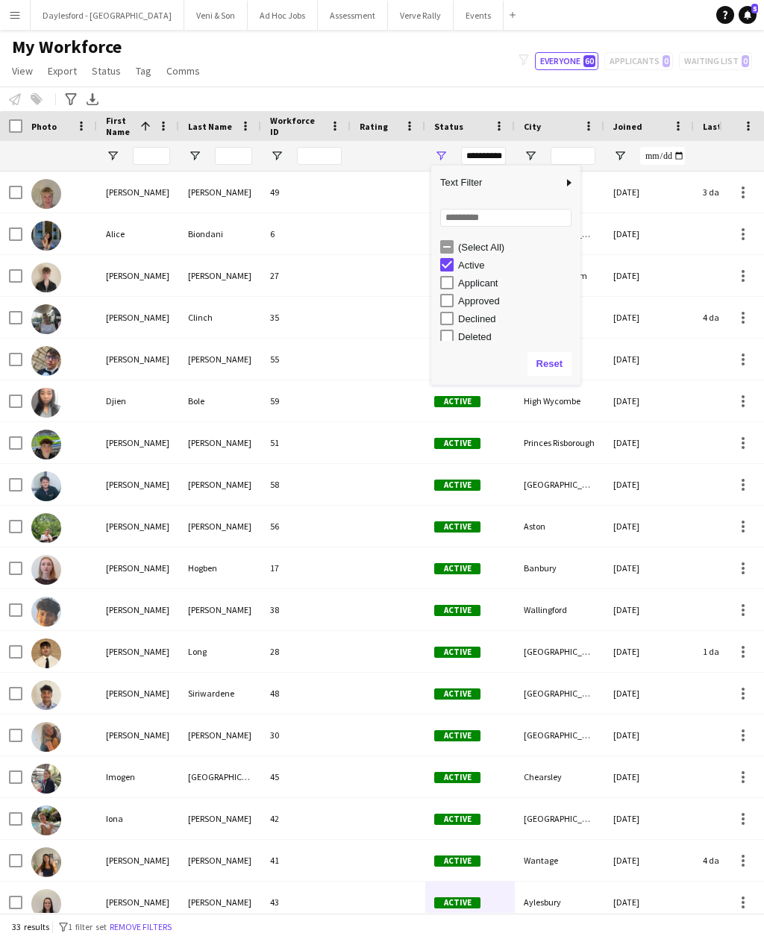
click at [604, 87] on div "Notify workforce Add to tag Select at least one crew to tag him or her. Advance…" at bounding box center [382, 99] width 764 height 25
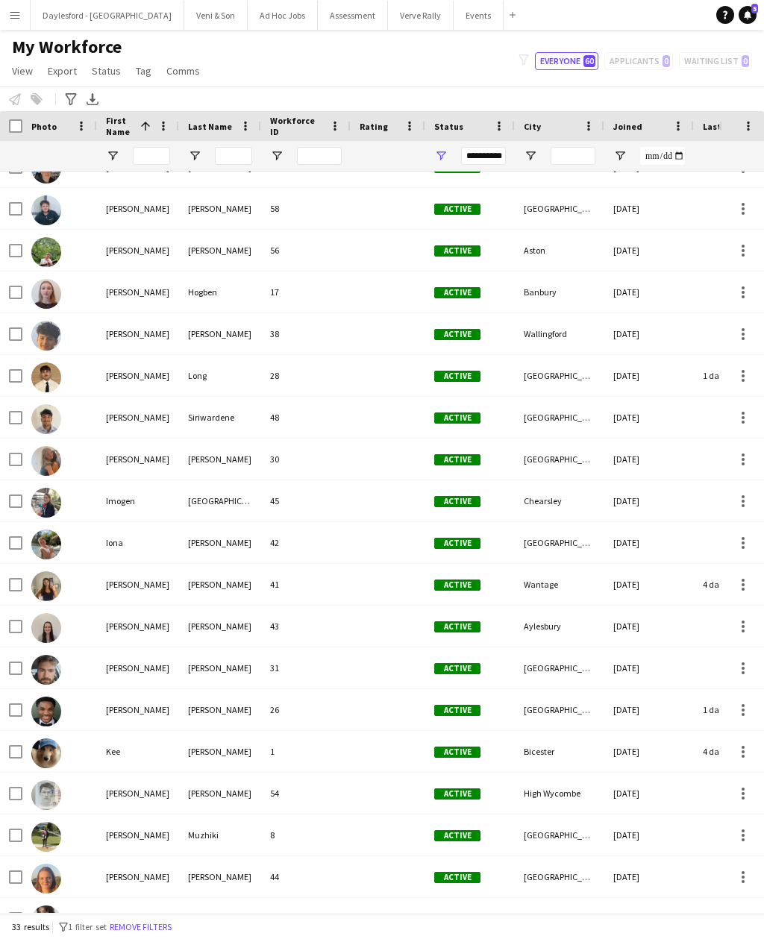
scroll to position [295, 0]
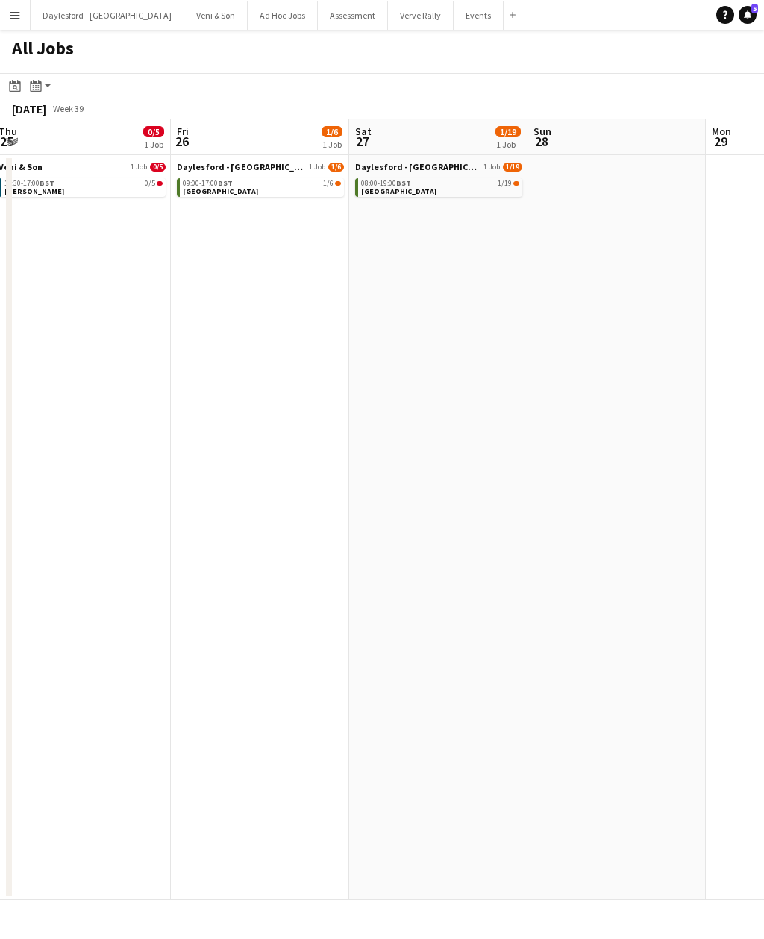
scroll to position [0, 543]
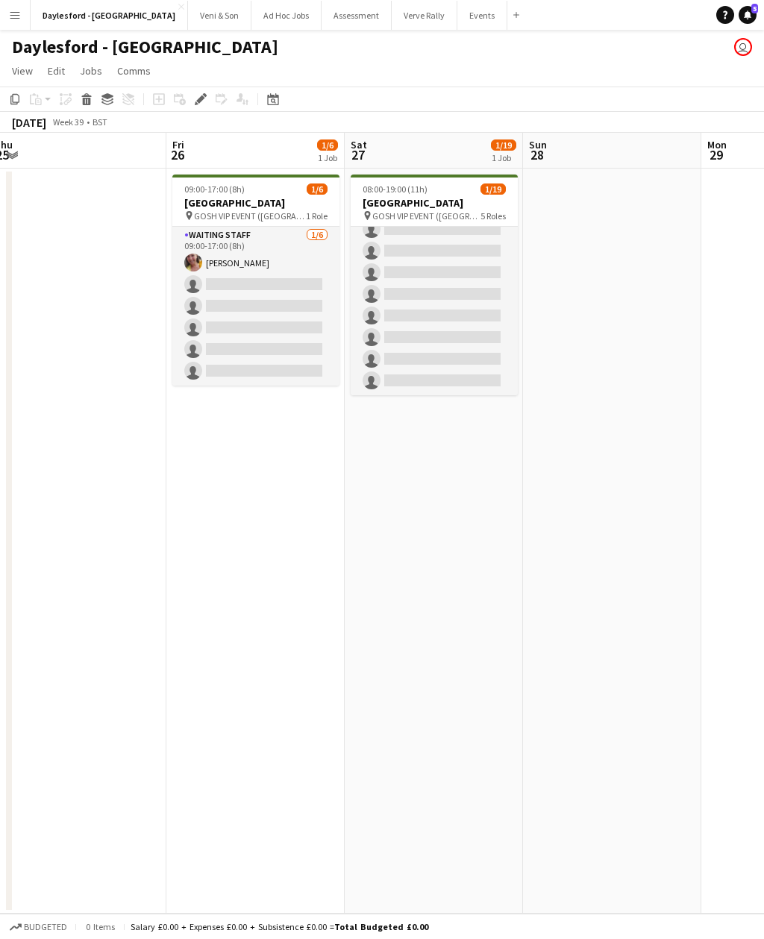
scroll to position [388, 0]
